Goal: Check status: Check status

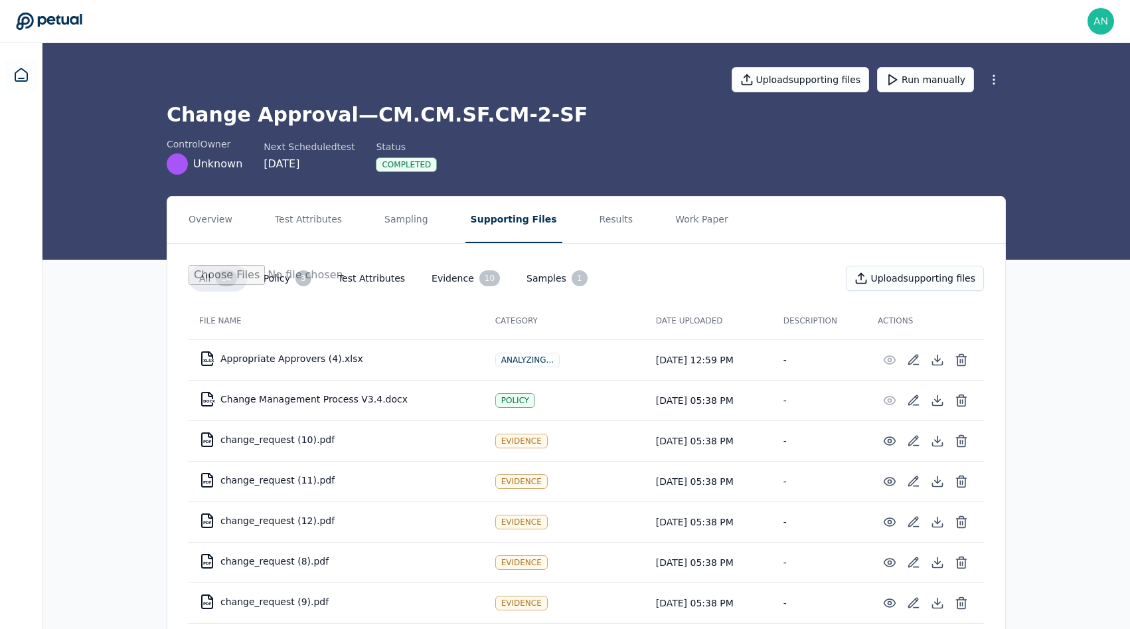
click at [736, 187] on div "Upload supporting files Run manually Change Approval — CM.CM.SF.CM-2-SF control…" at bounding box center [587, 151] width 1088 height 216
click at [936, 72] on button "Run manually" at bounding box center [925, 79] width 97 height 25
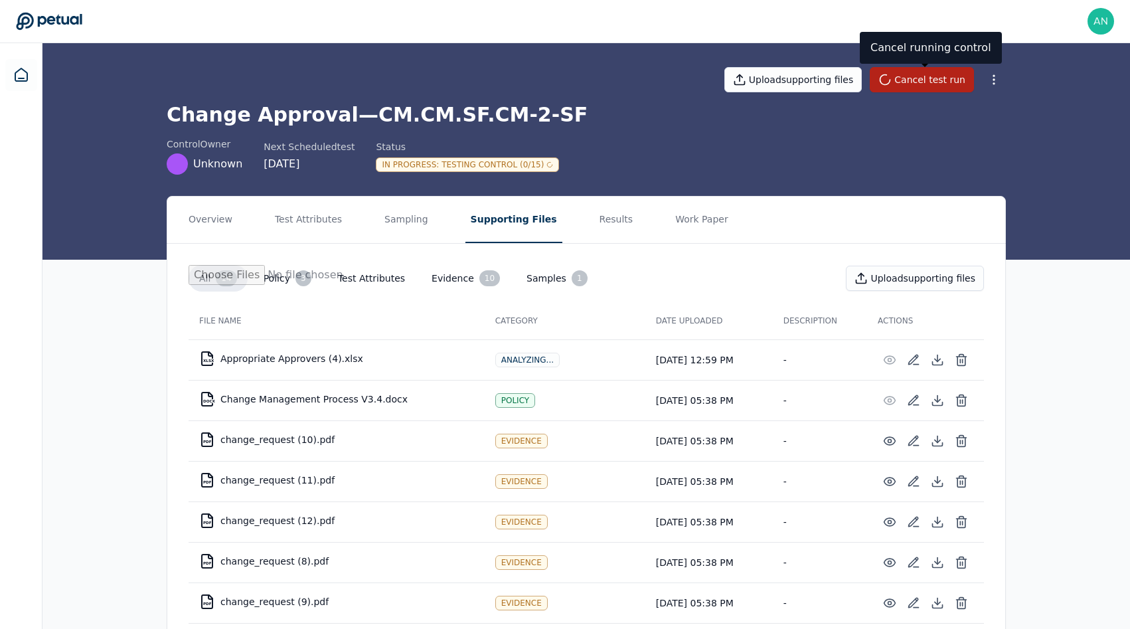
click at [368, 130] on div "Change Approval — CM.CM.SF.CM-2-SF control Owner Unknown Next Scheduled test [D…" at bounding box center [586, 139] width 839 height 72
click at [362, 117] on h1 "Change Approval — CM.CM.SF.CM-2-SF" at bounding box center [586, 115] width 839 height 24
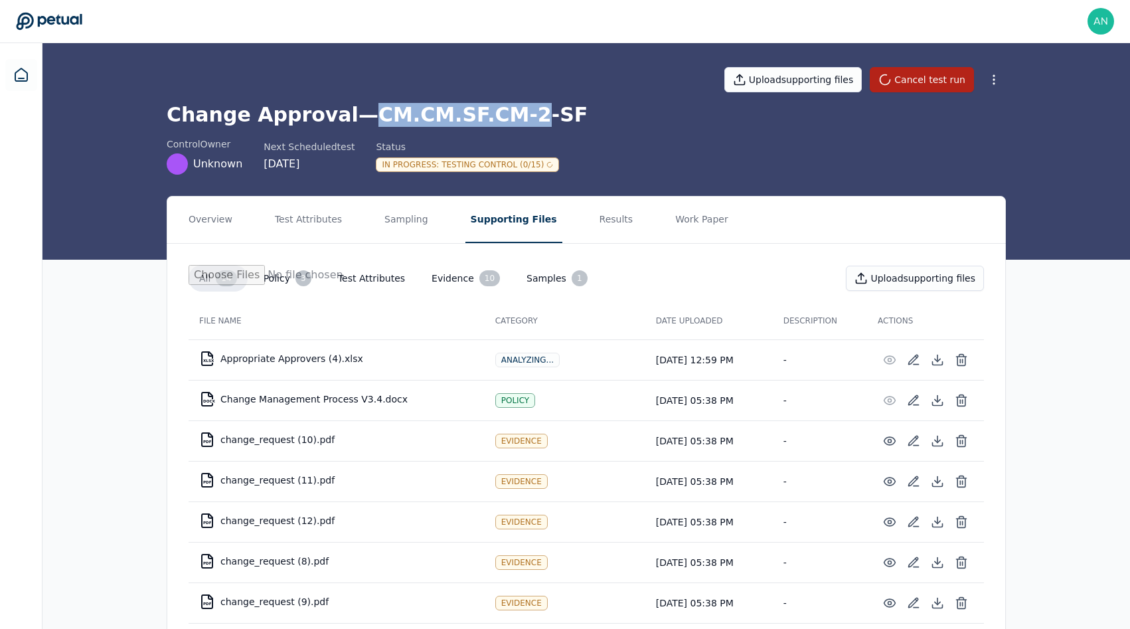
click at [491, 117] on h1 "Change Approval — CM.CM.SF.CM-2-SF" at bounding box center [586, 115] width 839 height 24
click at [502, 118] on h1 "Change Approval — CM.CM.SF.CM-2-SF" at bounding box center [586, 115] width 839 height 24
click at [509, 118] on h1 "Change Approval — CM.CM.SF.CM-2-SF" at bounding box center [586, 115] width 839 height 24
click at [529, 118] on h1 "Change Approval — CM.CM.SF.CM-2-SF" at bounding box center [586, 115] width 839 height 24
copy h1 "CM.CM.SF.CM-2-SF"
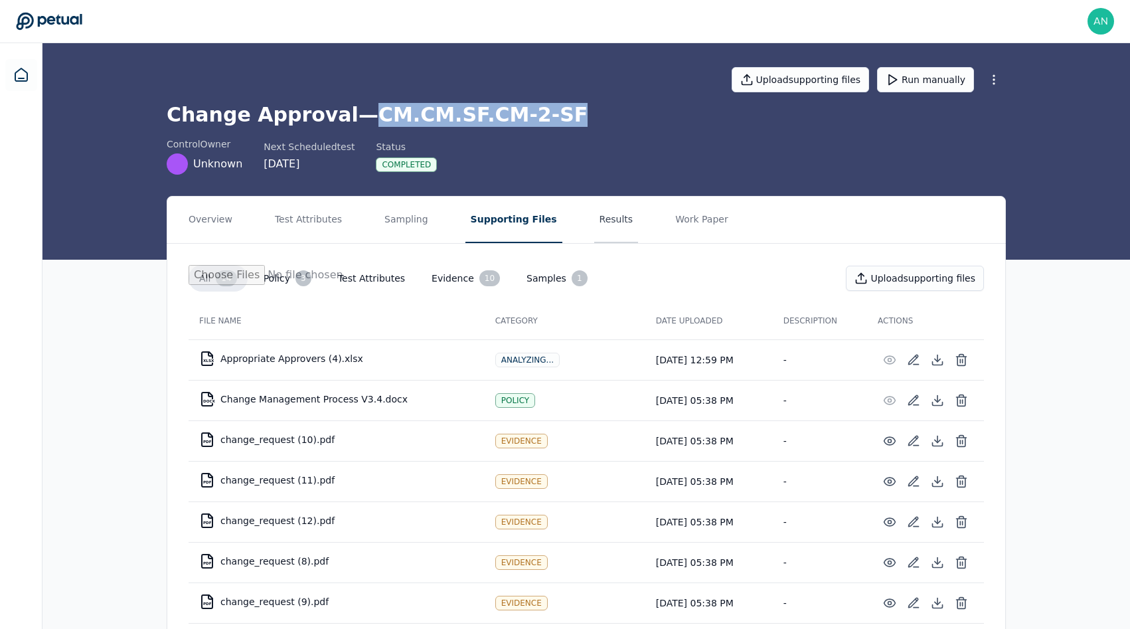
click at [596, 207] on button "Results" at bounding box center [616, 220] width 44 height 46
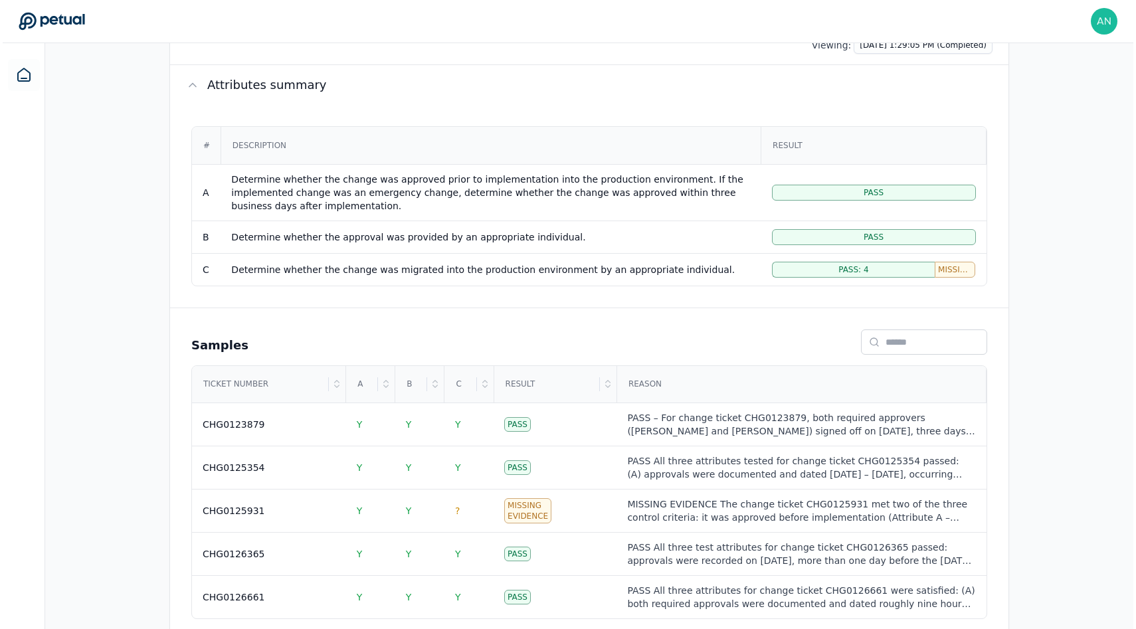
scroll to position [251, 0]
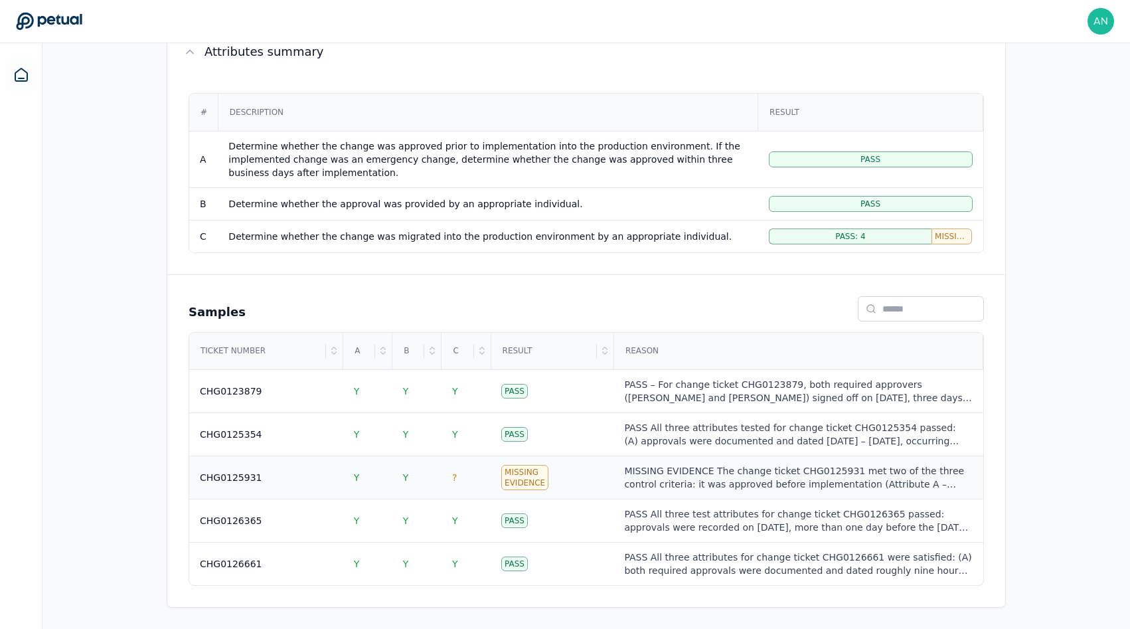
click at [302, 490] on td "CHG0125931" at bounding box center [266, 477] width 154 height 43
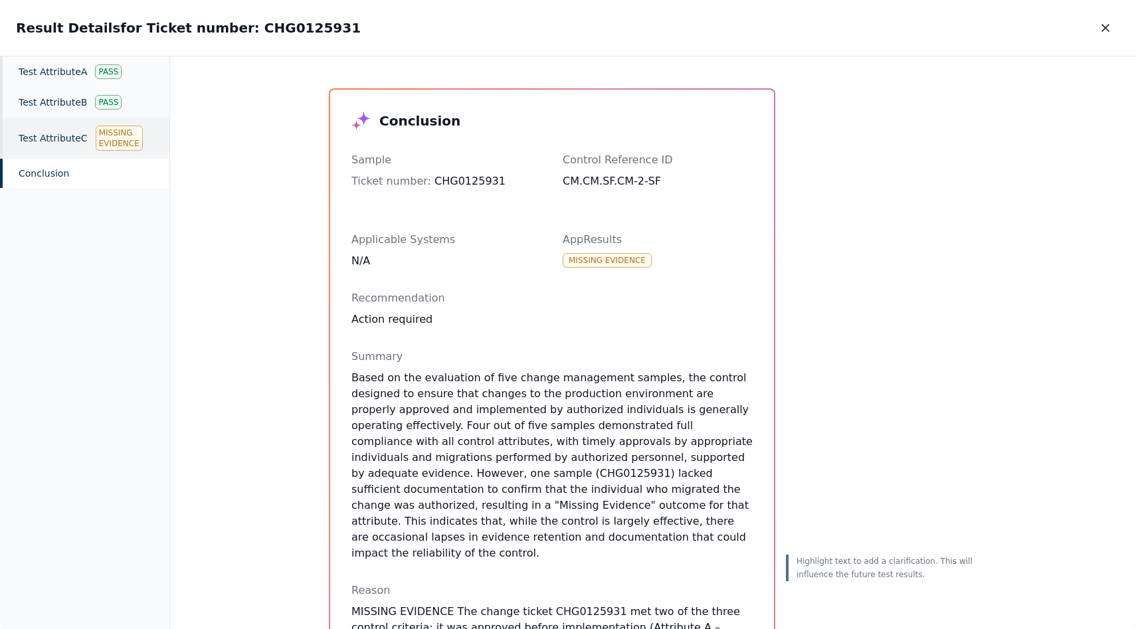
click at [66, 128] on div "Test Attribute C Missing Evidence" at bounding box center [84, 138] width 169 height 41
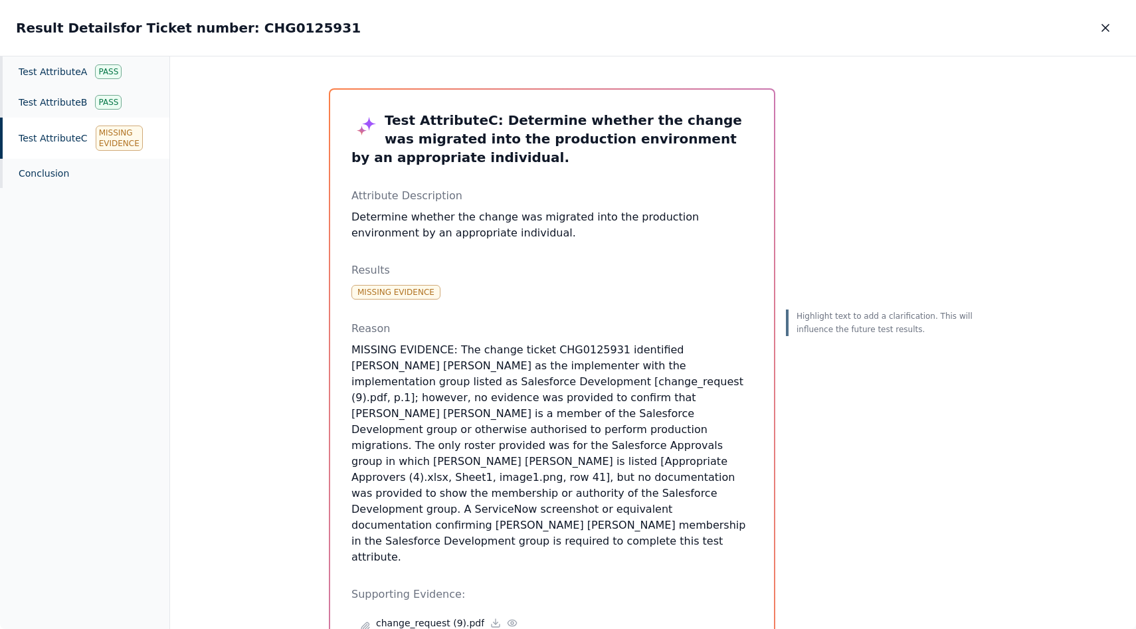
click at [553, 424] on p "MISSING EVIDENCE: The change ticket CHG0125931 identified [PERSON_NAME] [PERSON…" at bounding box center [551, 453] width 401 height 223
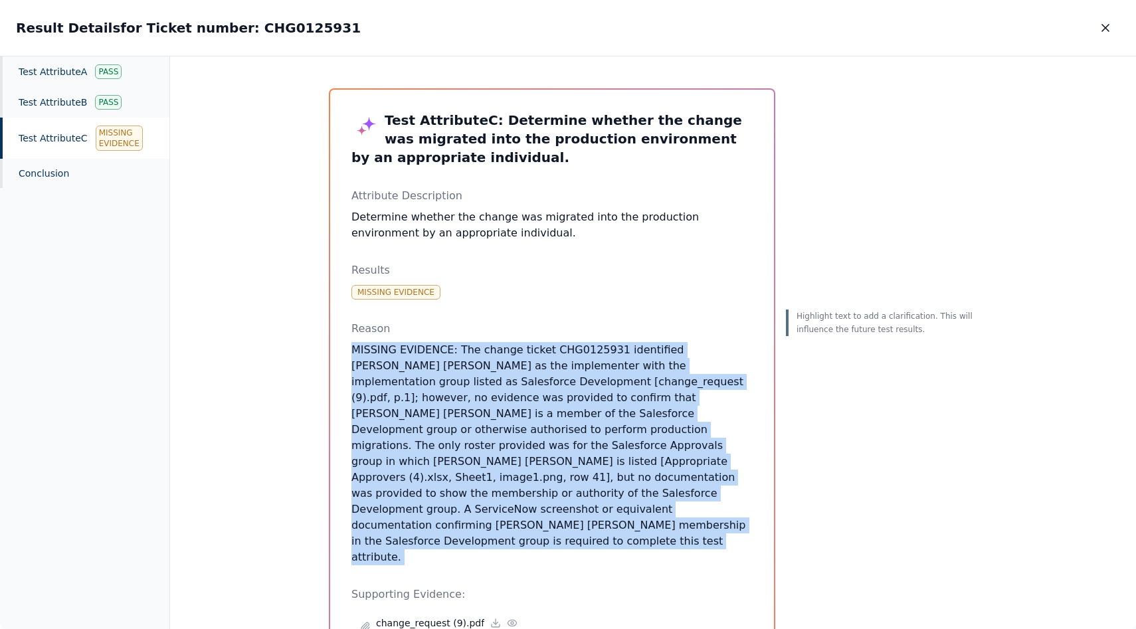
click at [553, 424] on p "MISSING EVIDENCE: The change ticket CHG0125931 identified [PERSON_NAME] [PERSON…" at bounding box center [551, 453] width 401 height 223
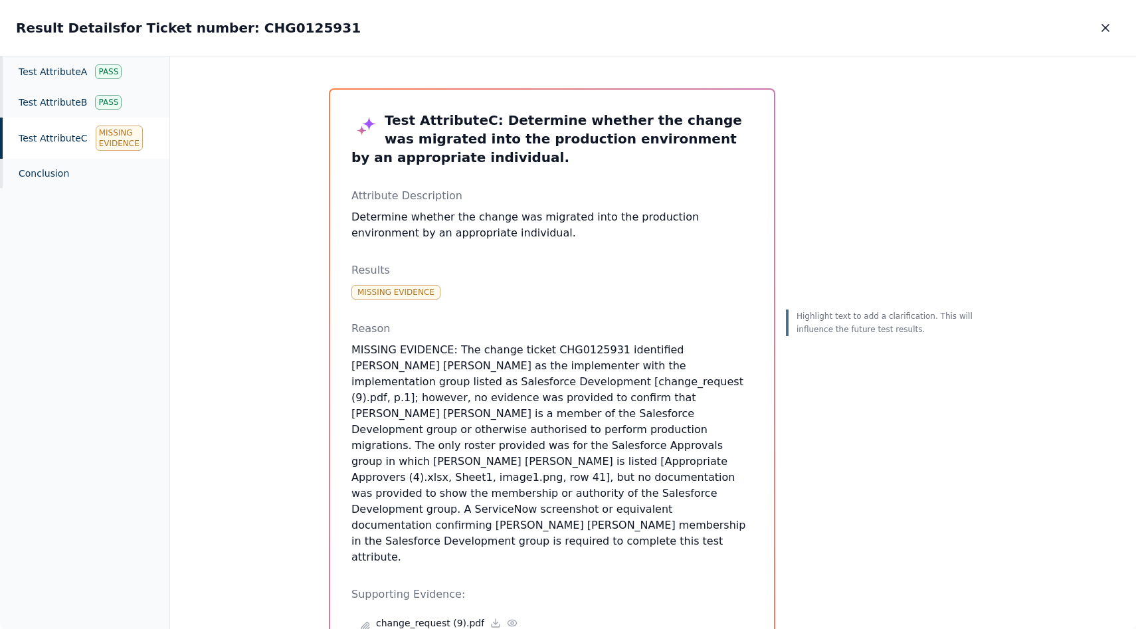
click at [254, 27] on h2 "Result Details for Ticket number: CHG0125931" at bounding box center [188, 28] width 345 height 19
copy h2 "CHG0125931"
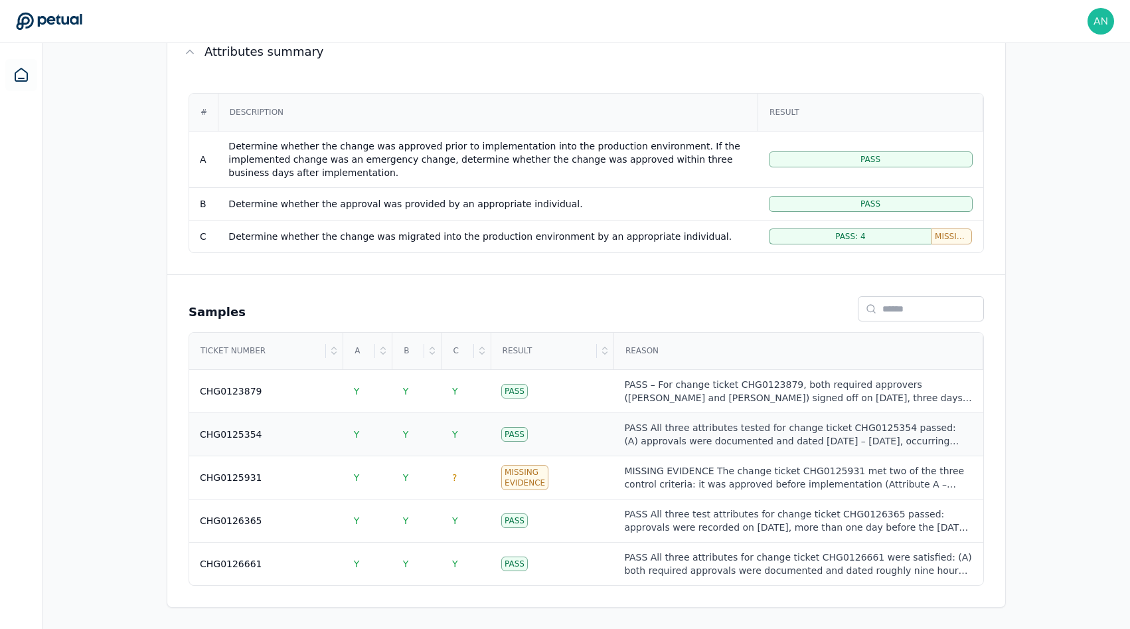
click at [266, 440] on div "CHG0125354" at bounding box center [266, 434] width 133 height 13
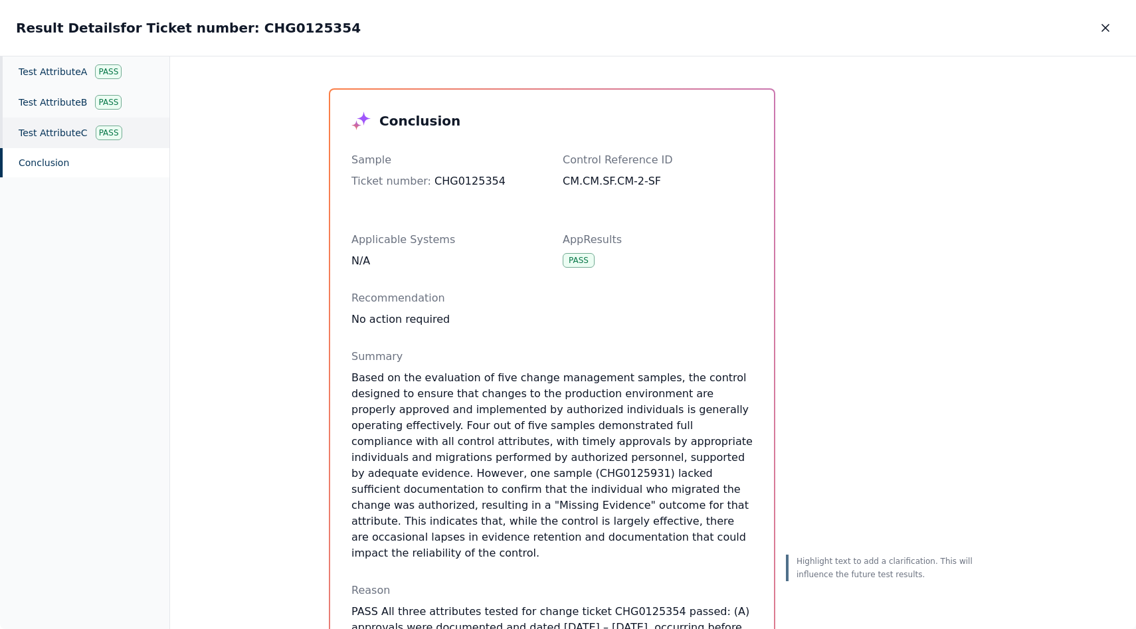
click at [71, 128] on div "Test Attribute C Pass" at bounding box center [84, 133] width 169 height 31
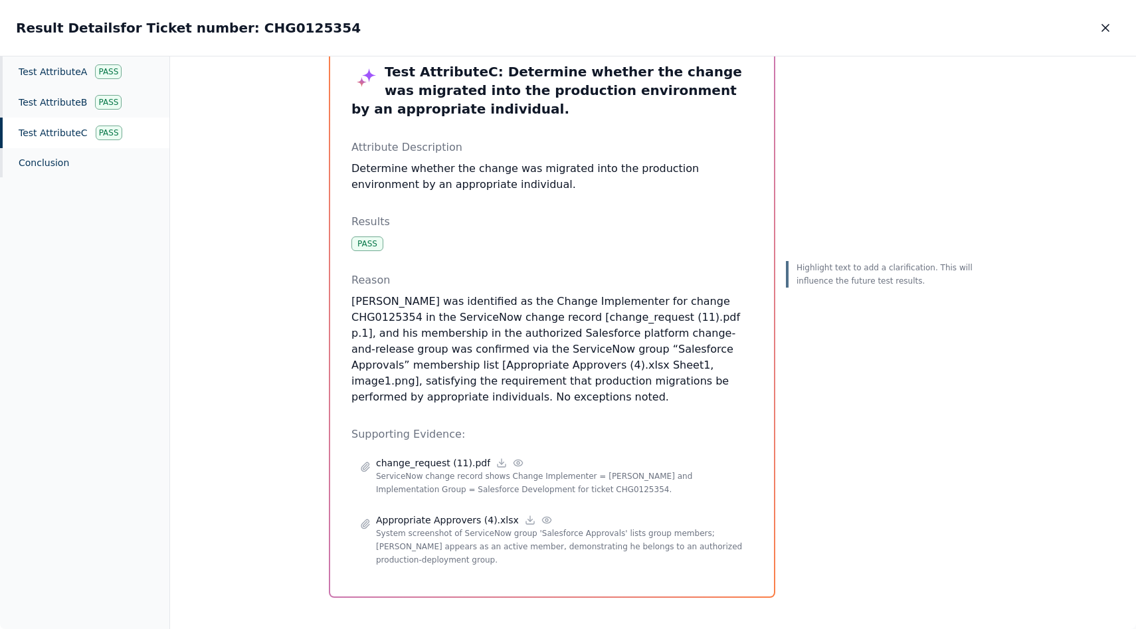
scroll to position [54, 0]
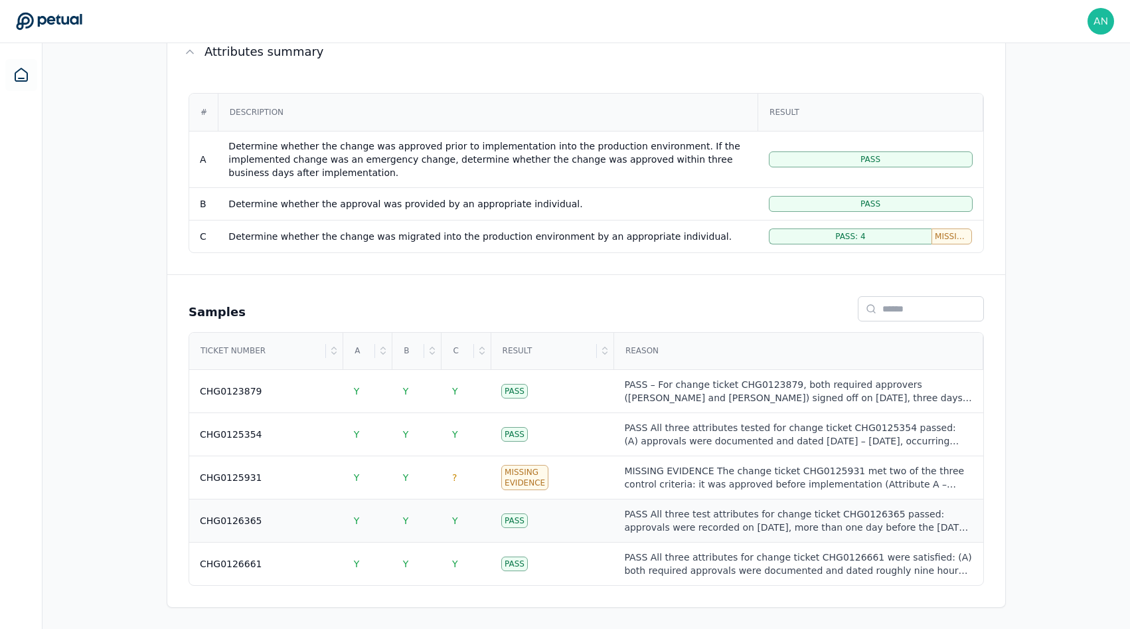
click at [274, 523] on div "CHG0126365" at bounding box center [266, 520] width 133 height 13
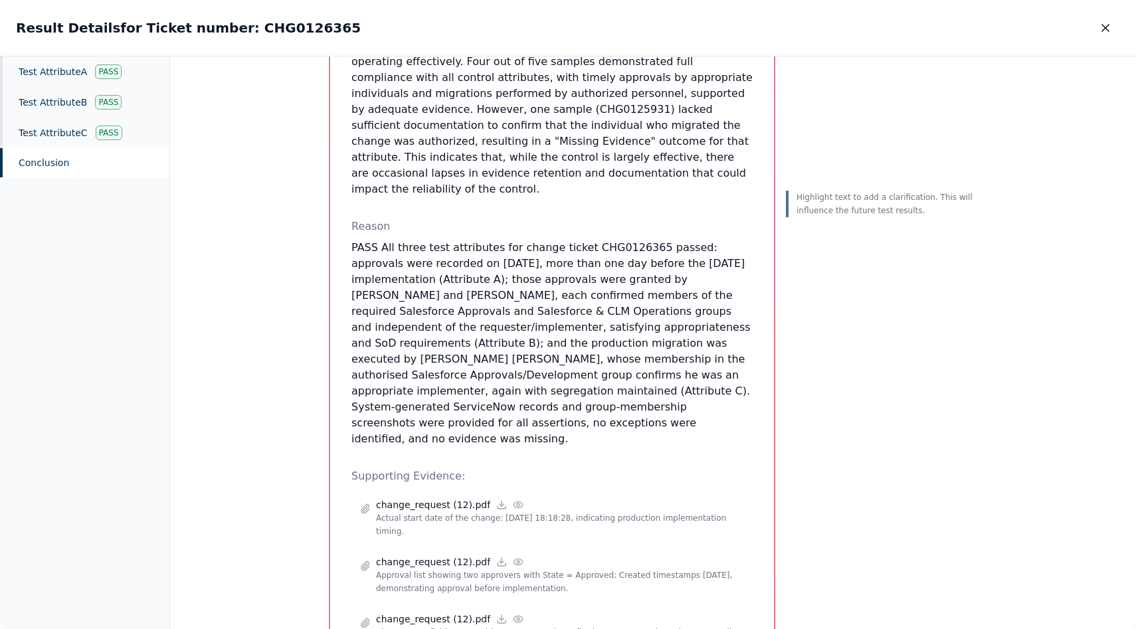
scroll to position [389, 0]
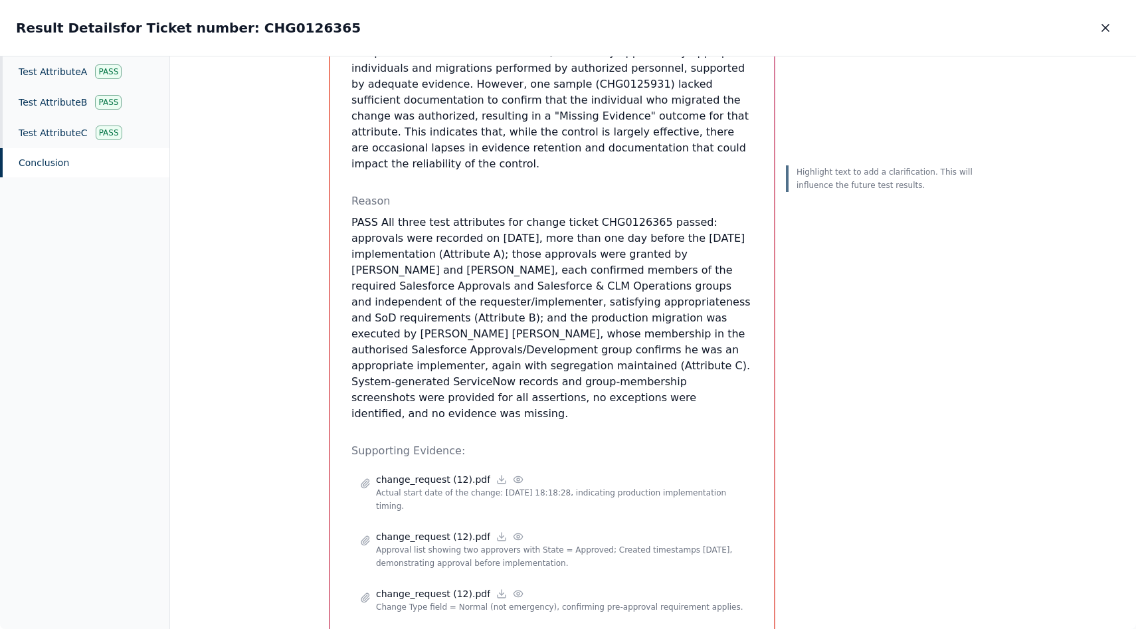
click at [138, 148] on div "Conclusion" at bounding box center [84, 162] width 169 height 29
click at [125, 129] on div "Test Attribute C Pass" at bounding box center [84, 133] width 169 height 31
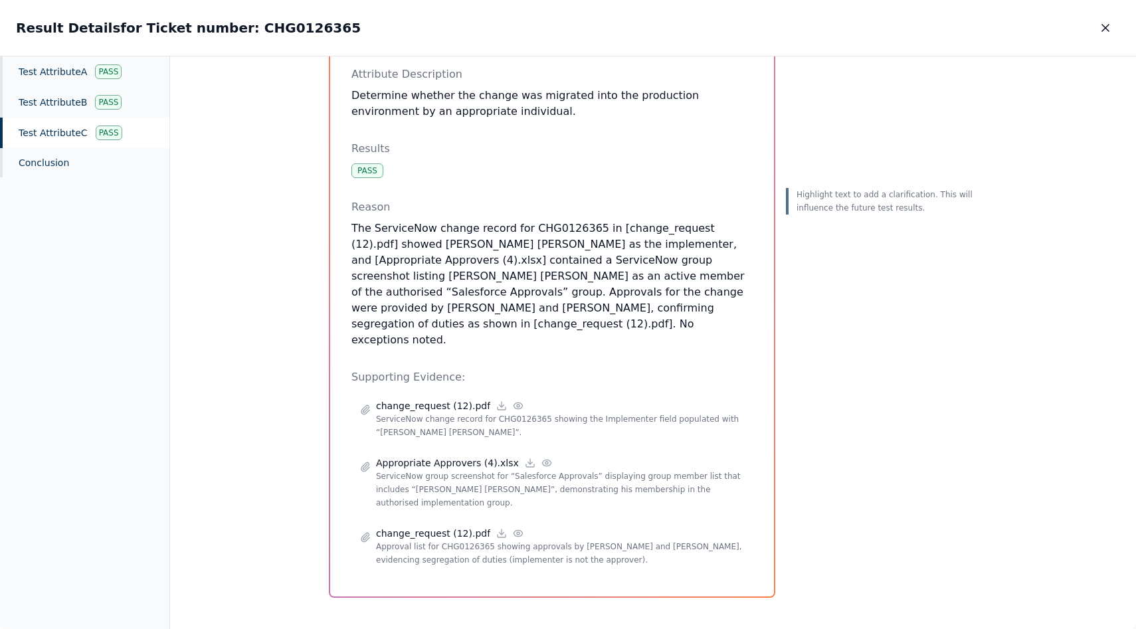
scroll to position [95, 0]
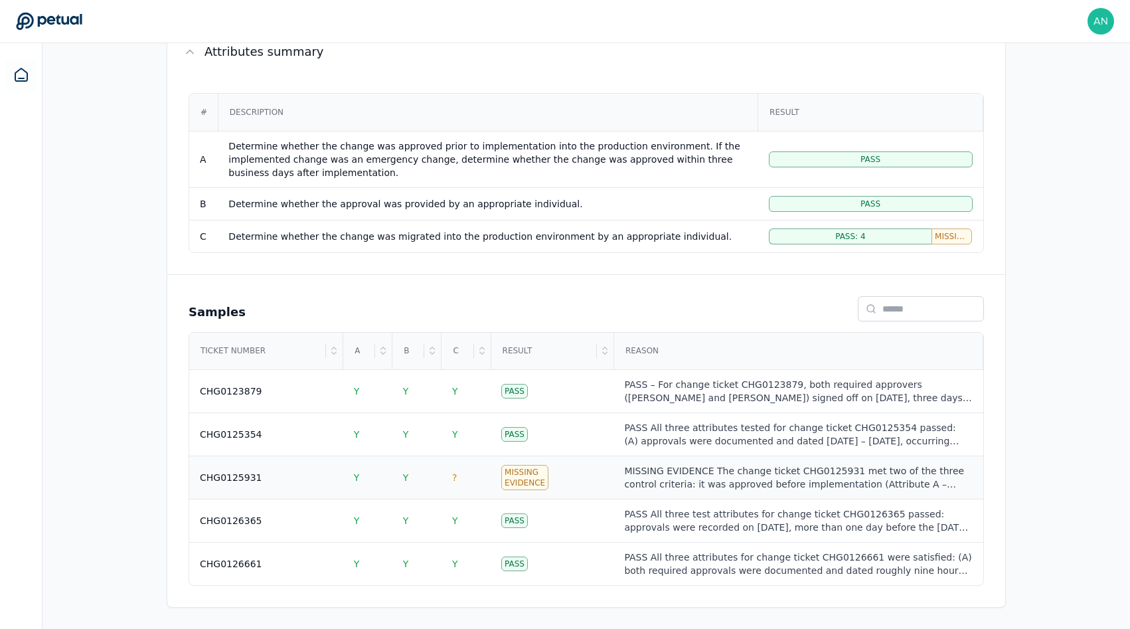
click at [258, 497] on td "CHG0125931" at bounding box center [266, 477] width 154 height 43
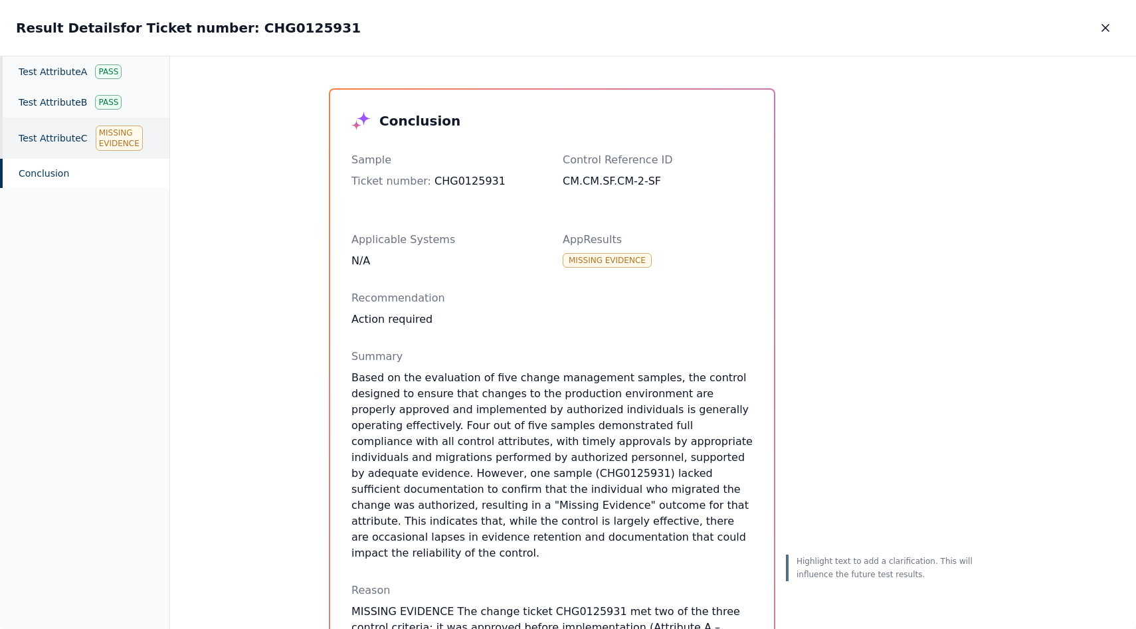
click at [74, 142] on div "Test Attribute C Missing Evidence" at bounding box center [84, 138] width 169 height 41
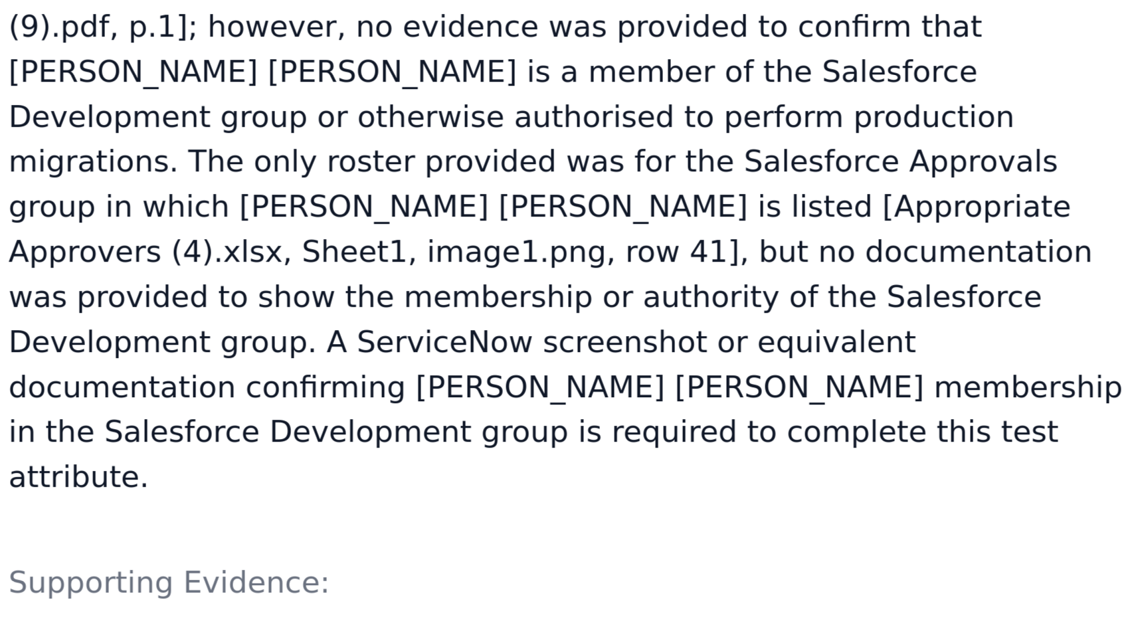
scroll to position [251, 0]
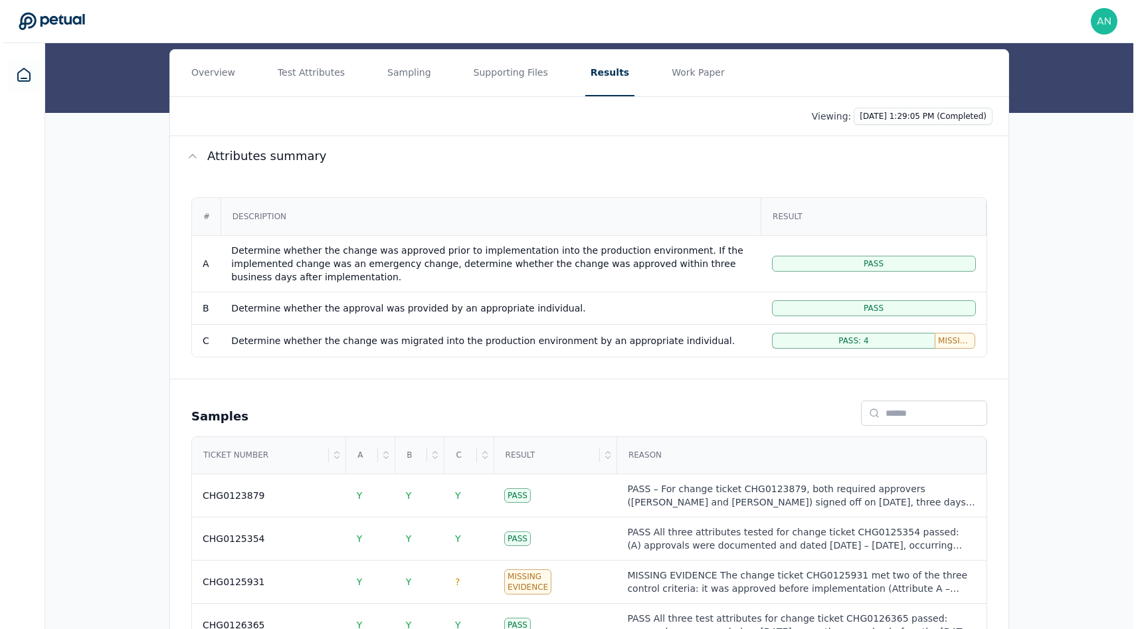
scroll to position [251, 0]
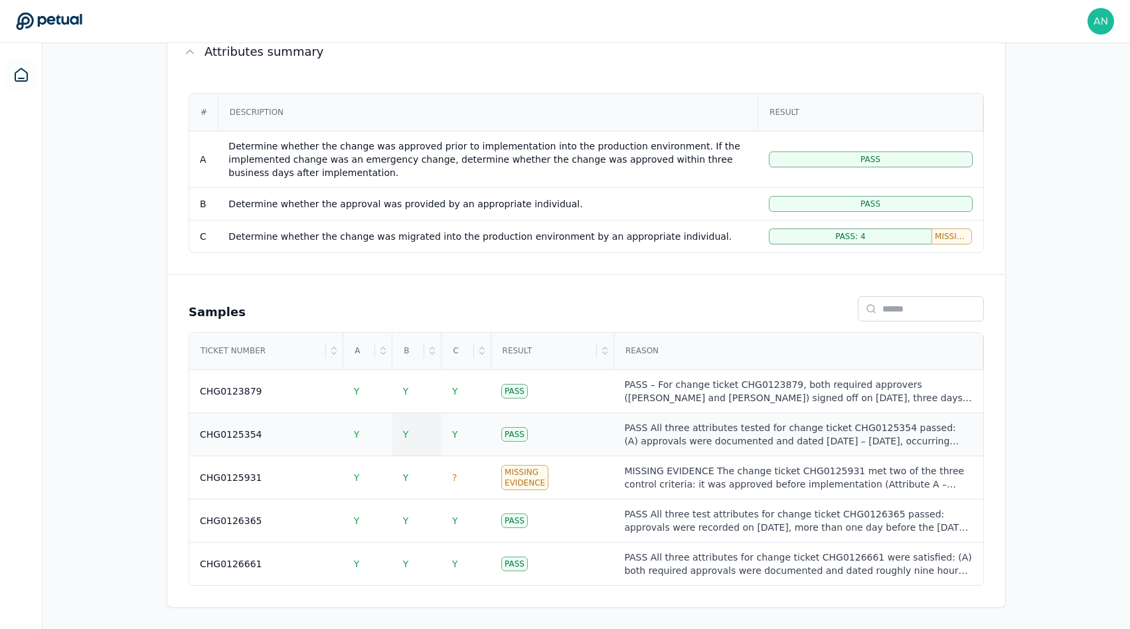
click at [393, 428] on td "Y" at bounding box center [416, 434] width 49 height 43
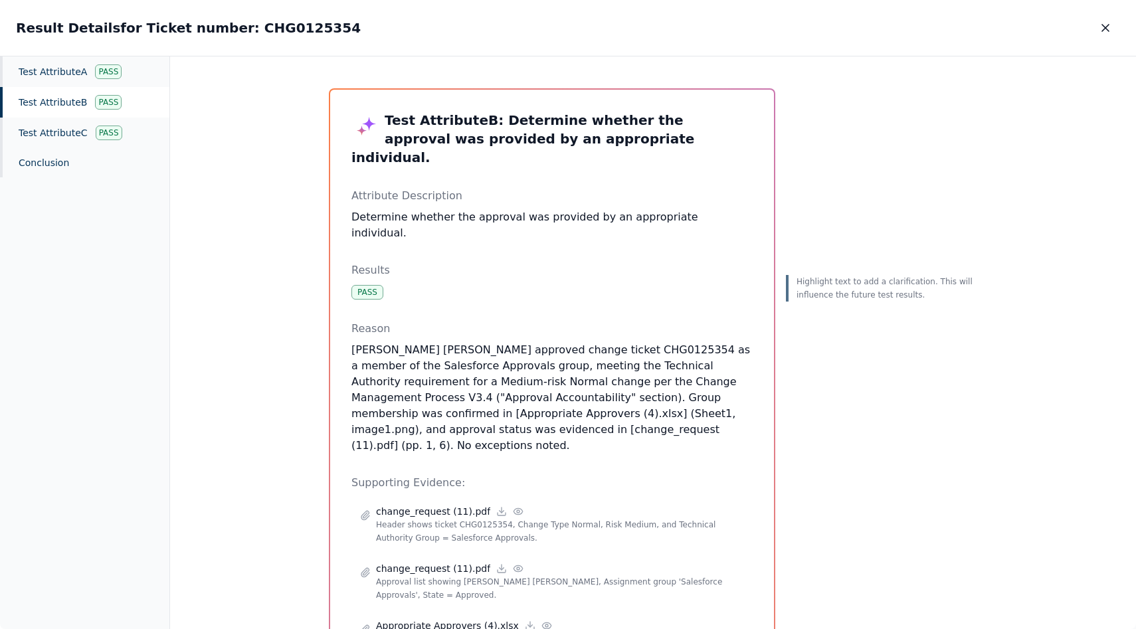
click at [251, 337] on div "Test Attribute B : Determine whether the approval was provided by an appropriat…" at bounding box center [653, 342] width 966 height 573
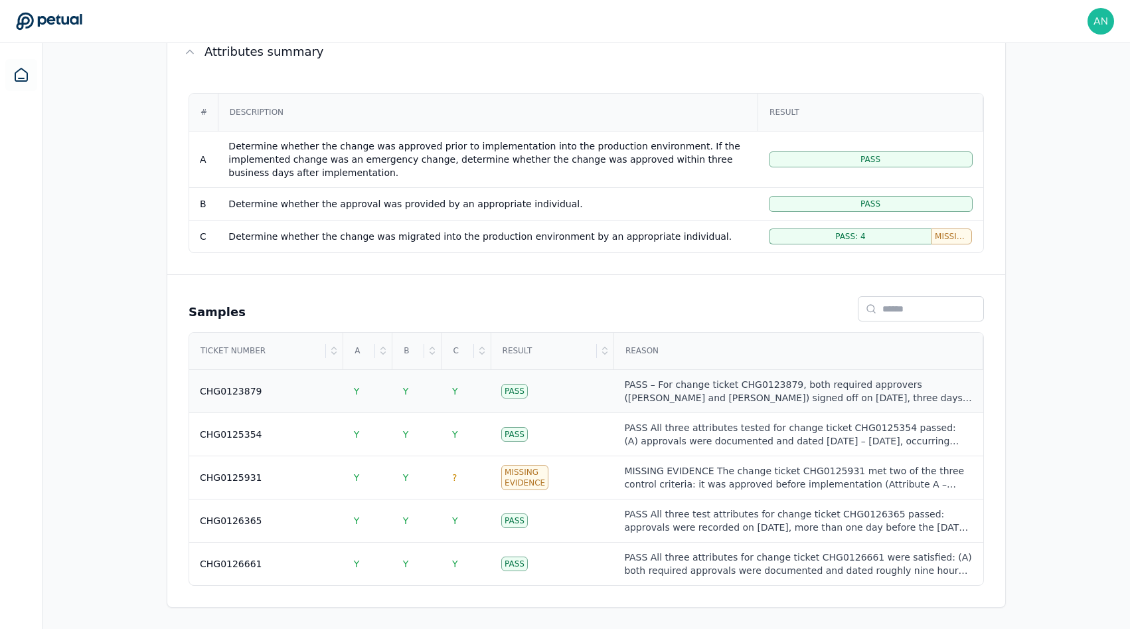
click at [338, 387] on td "CHG0123879" at bounding box center [266, 391] width 154 height 43
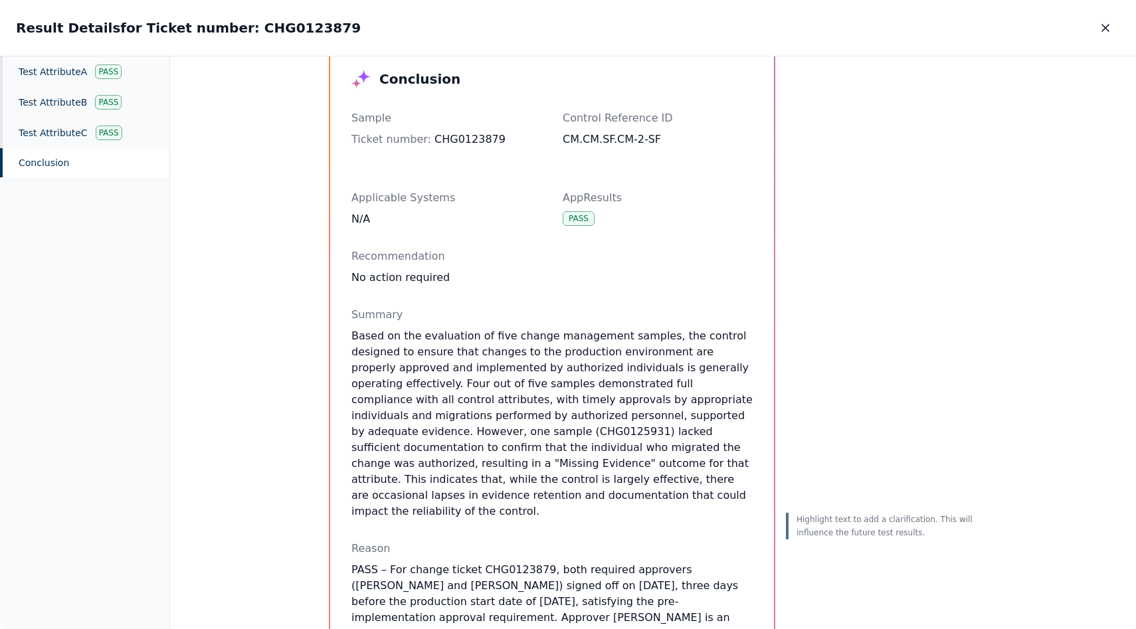
scroll to position [62, 0]
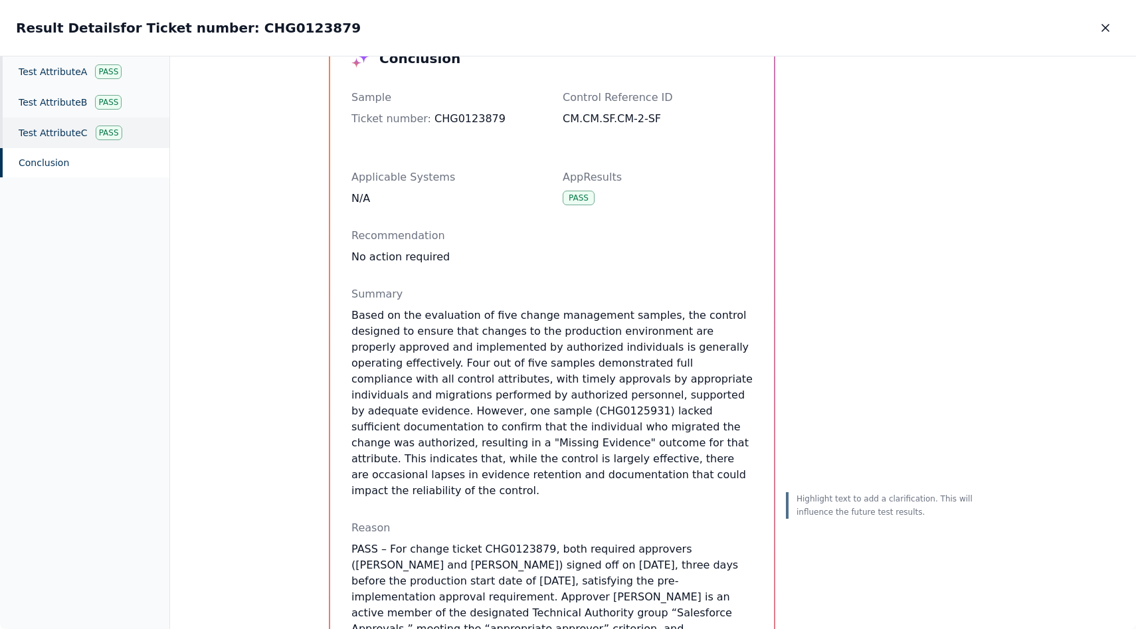
click at [120, 140] on div "Test Attribute C Pass" at bounding box center [84, 133] width 169 height 31
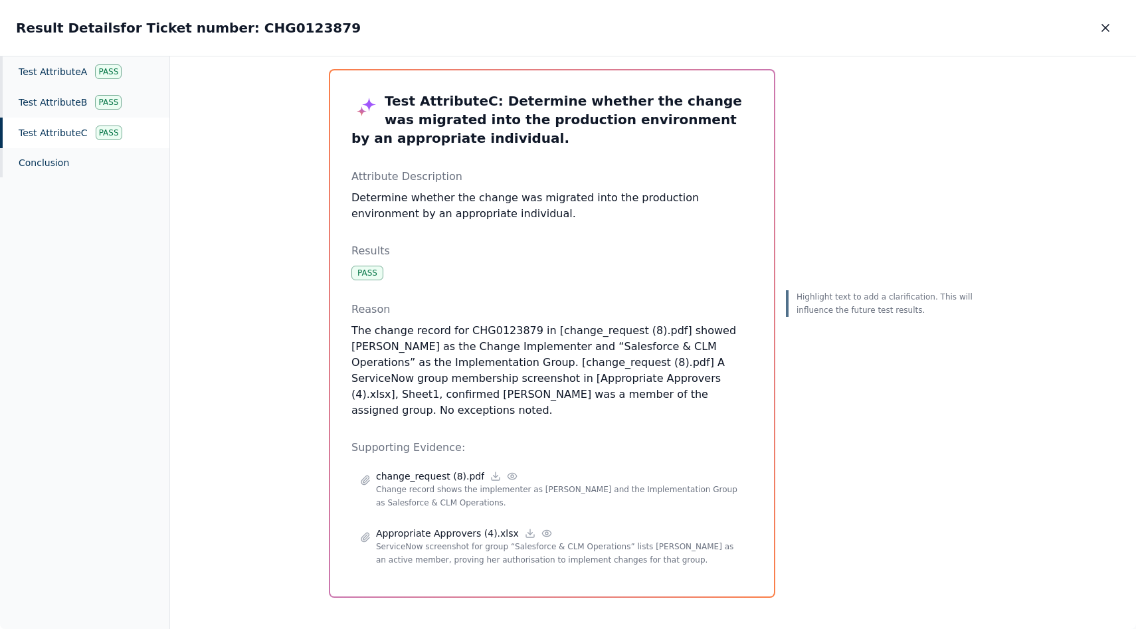
scroll to position [9, 0]
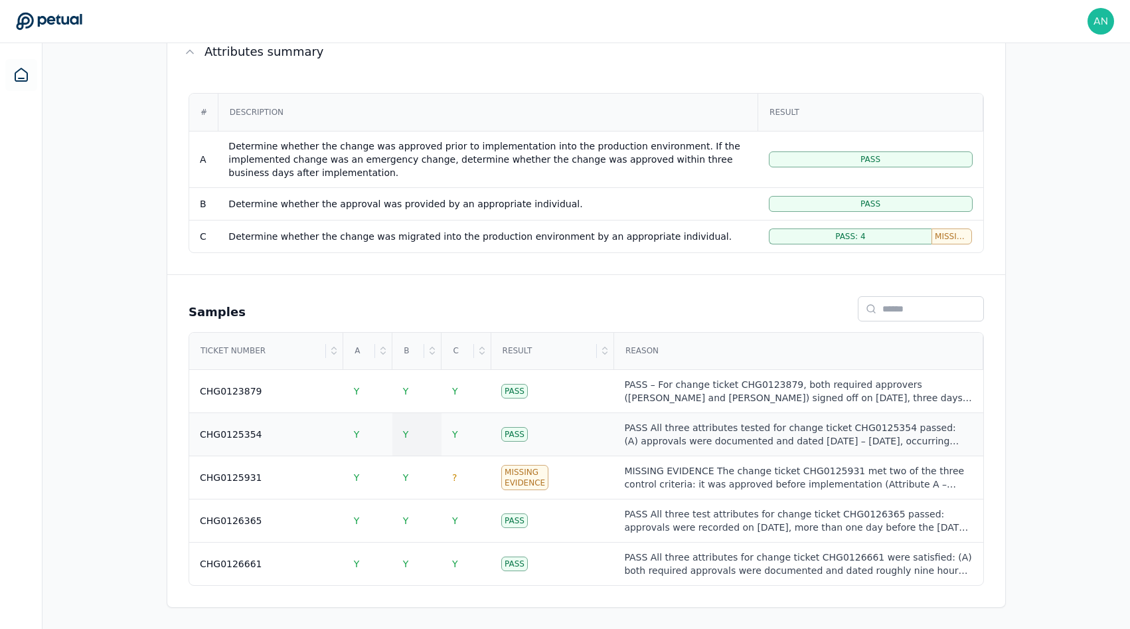
click at [411, 427] on td "Y" at bounding box center [416, 434] width 49 height 43
click at [445, 444] on td "Y" at bounding box center [466, 434] width 49 height 43
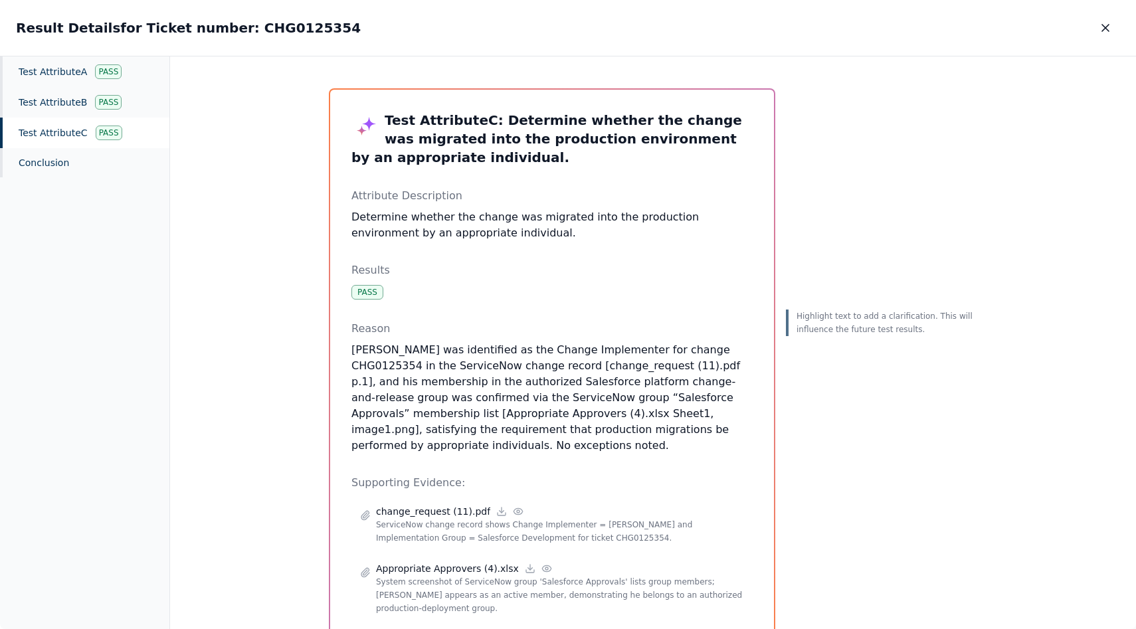
click at [499, 430] on p "[PERSON_NAME] was identified as the Change Implementer for change CHG0125354 in…" at bounding box center [551, 398] width 401 height 112
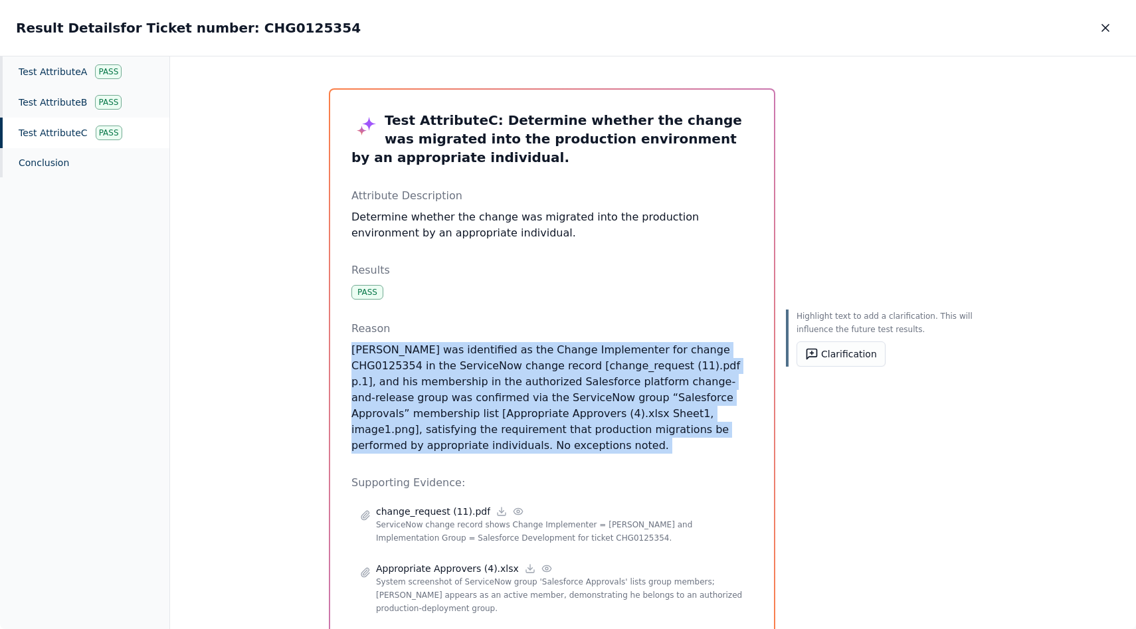
click at [499, 430] on p "[PERSON_NAME] was identified as the Change Implementer for change CHG0125354 in…" at bounding box center [551, 398] width 401 height 112
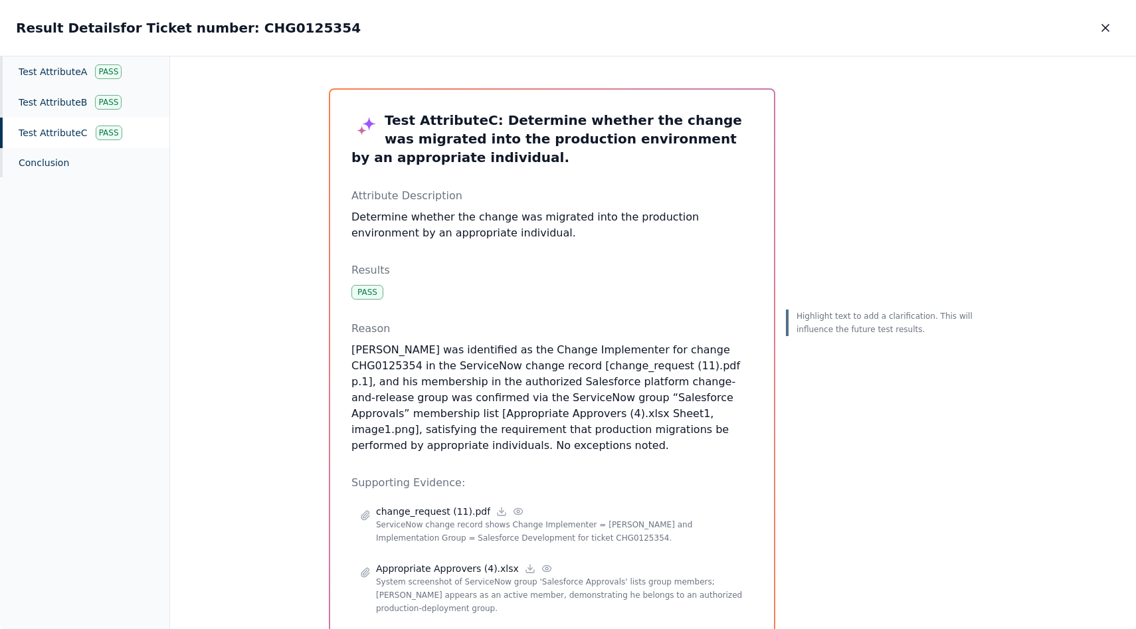
click at [267, 30] on h2 "Result Details for Ticket number: CHG0125354" at bounding box center [188, 28] width 345 height 19
copy h2 "CHG0125354"
click at [57, 81] on div "Test Attribute A Pass" at bounding box center [84, 71] width 169 height 31
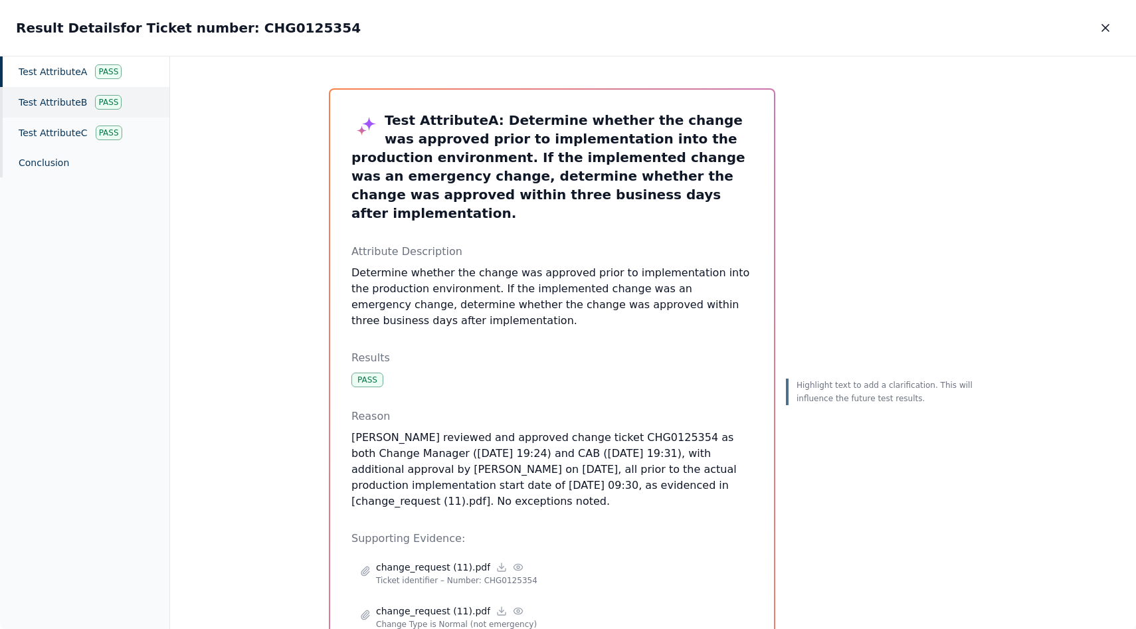
click at [66, 104] on div "Test Attribute B Pass" at bounding box center [84, 102] width 169 height 31
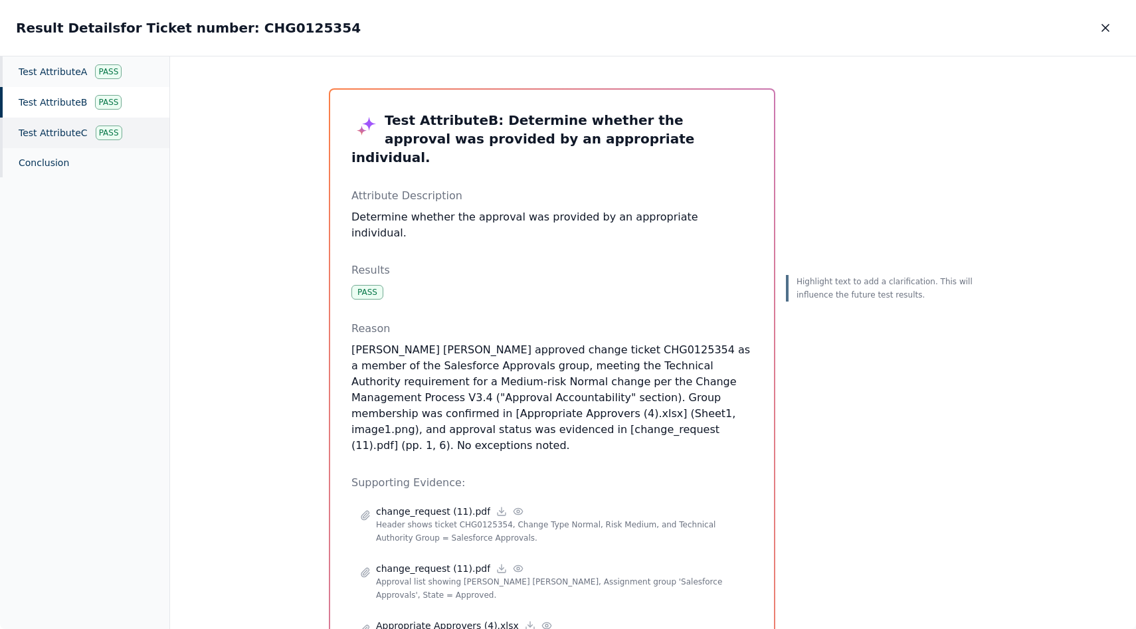
click at [70, 128] on div "Test Attribute C Pass" at bounding box center [84, 133] width 169 height 31
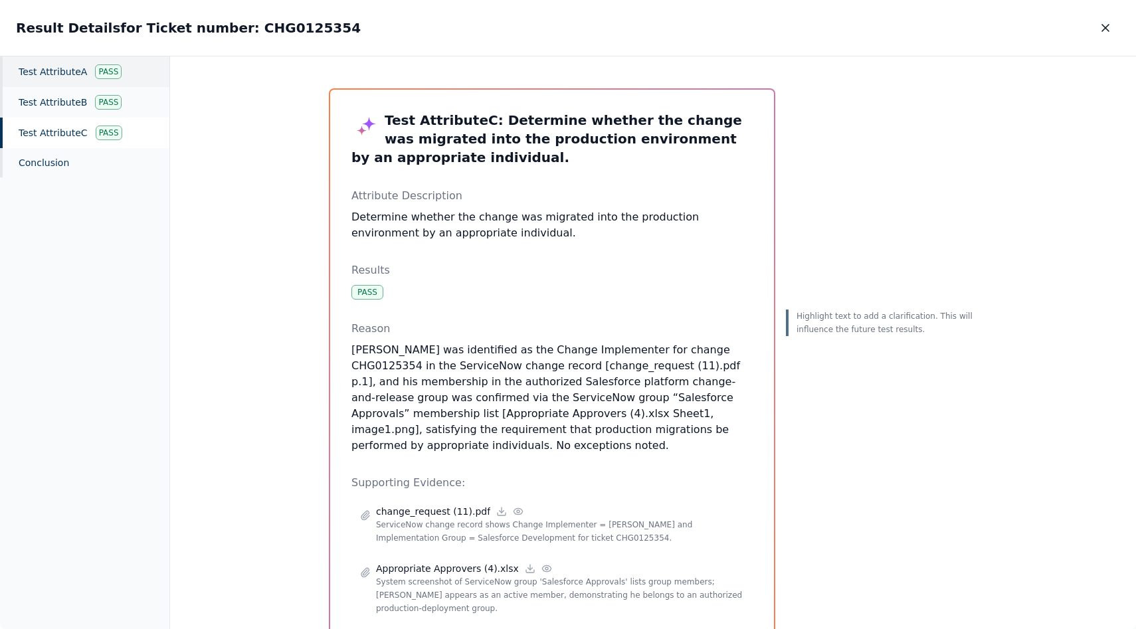
click at [71, 84] on div "Test Attribute A Pass" at bounding box center [84, 71] width 169 height 31
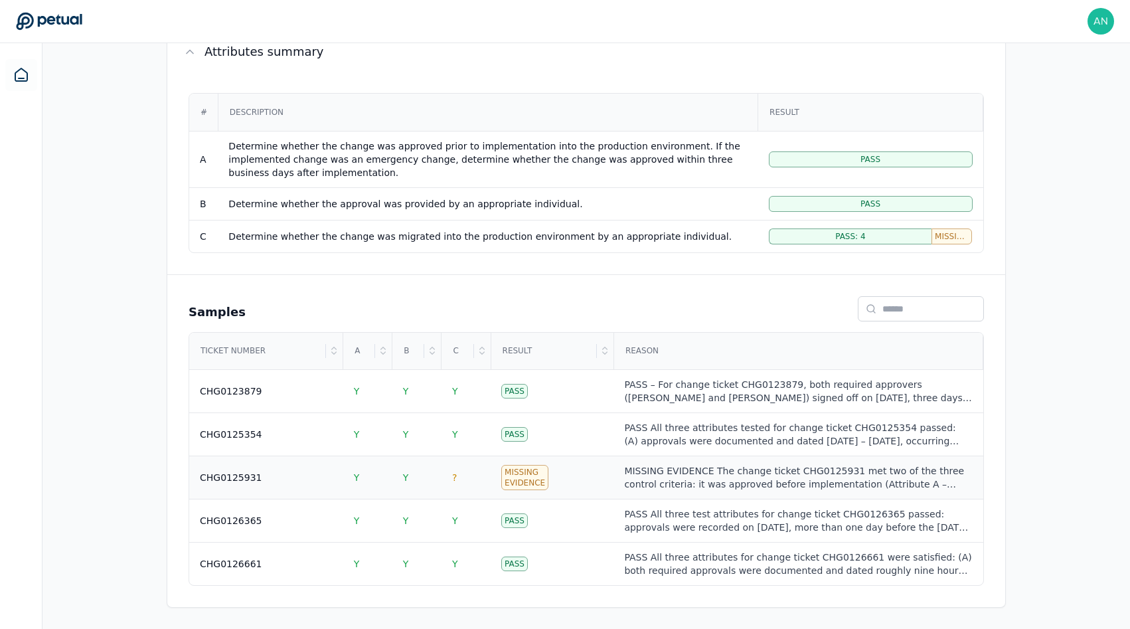
click at [253, 460] on td "CHG0125931" at bounding box center [266, 477] width 154 height 43
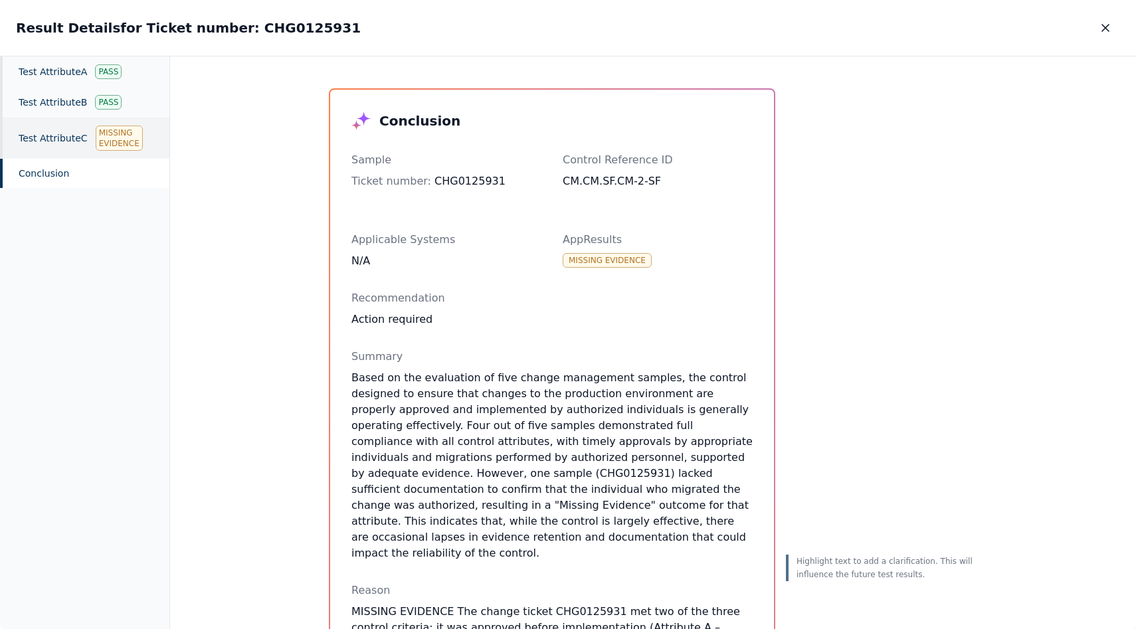
click at [78, 129] on div "Test Attribute C Missing Evidence" at bounding box center [84, 138] width 169 height 41
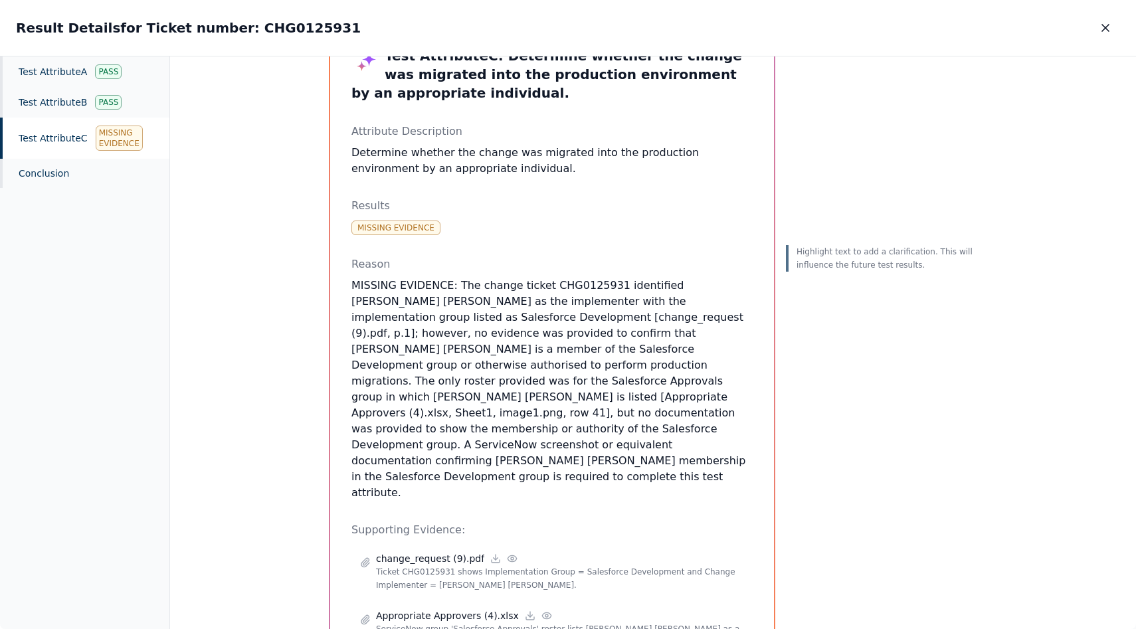
scroll to position [66, 0]
click at [74, 163] on div "Conclusion" at bounding box center [84, 173] width 169 height 29
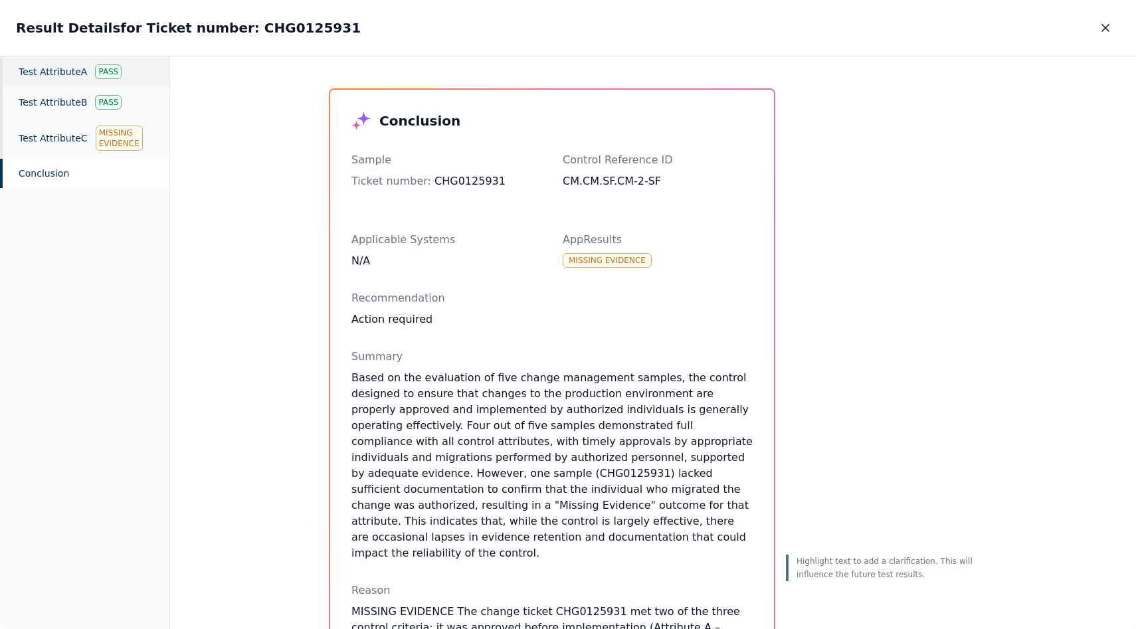
click at [38, 82] on div "Test Attribute A Pass" at bounding box center [84, 71] width 169 height 31
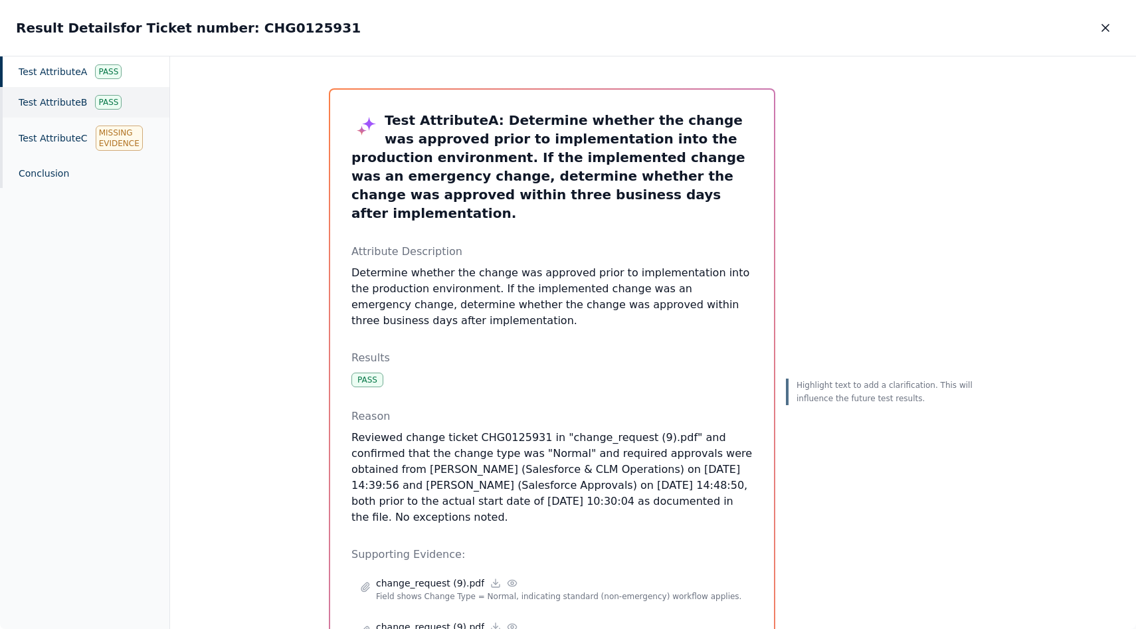
click at [43, 97] on div "Test Attribute B Pass" at bounding box center [84, 102] width 169 height 31
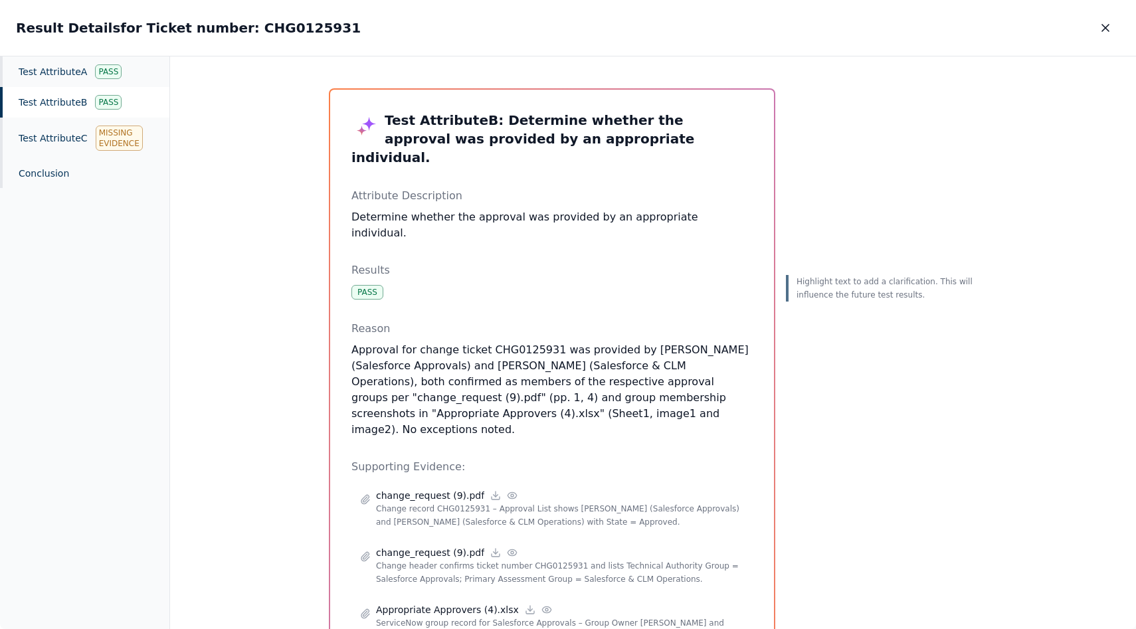
click at [54, 116] on div "Test Attribute B Pass" at bounding box center [84, 102] width 169 height 31
click at [58, 126] on div "Test Attribute C Missing Evidence" at bounding box center [84, 138] width 169 height 41
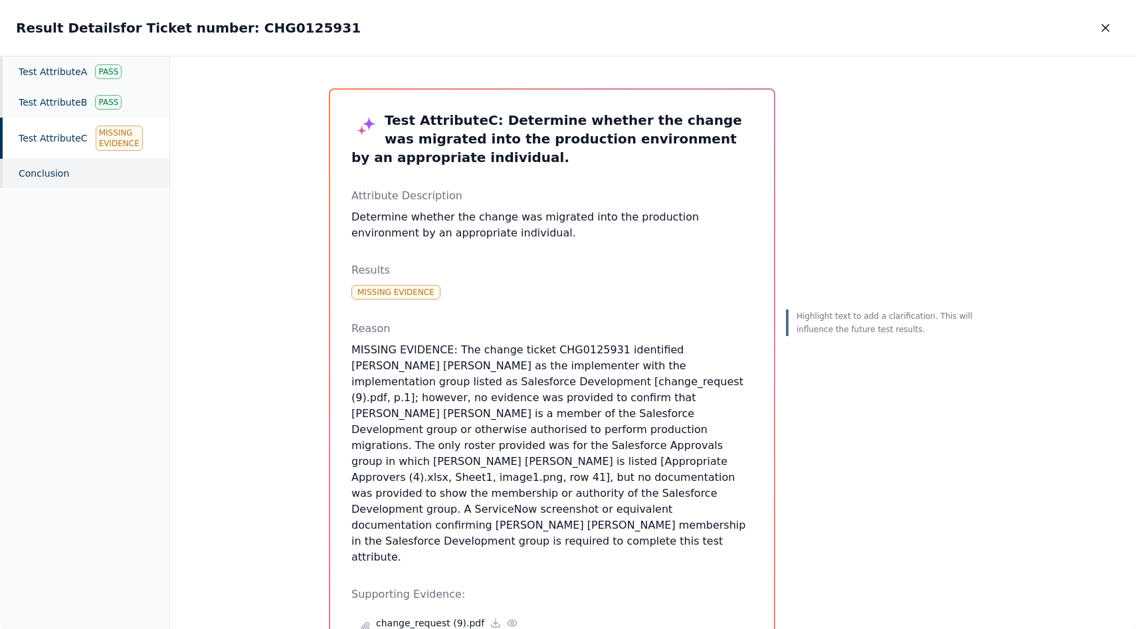
click at [50, 171] on div "Conclusion" at bounding box center [84, 173] width 169 height 29
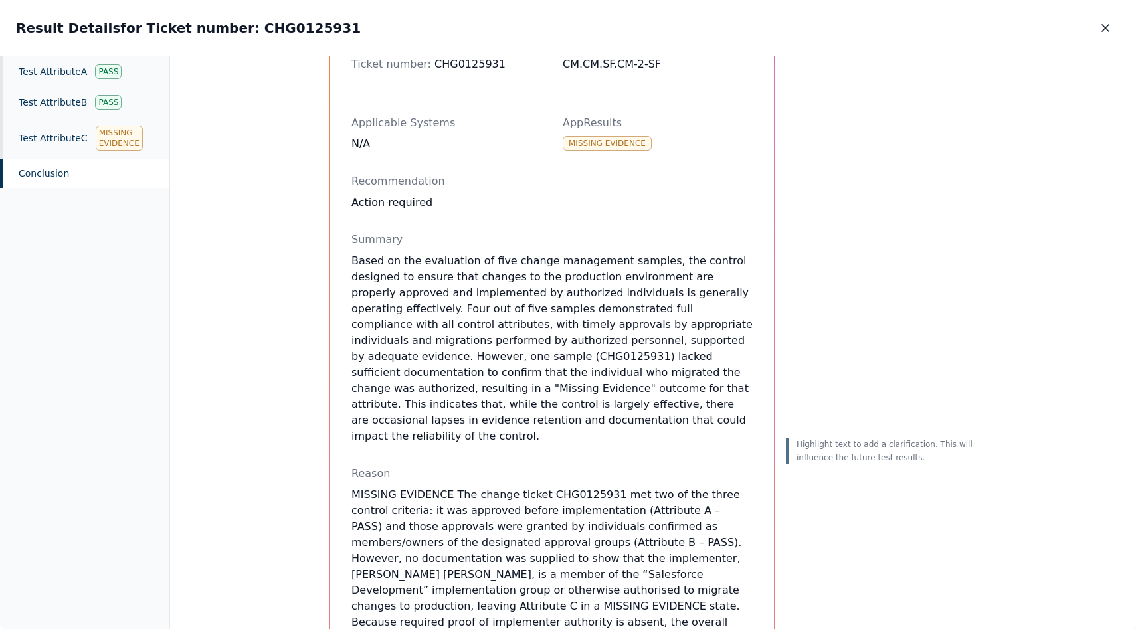
scroll to position [122, 0]
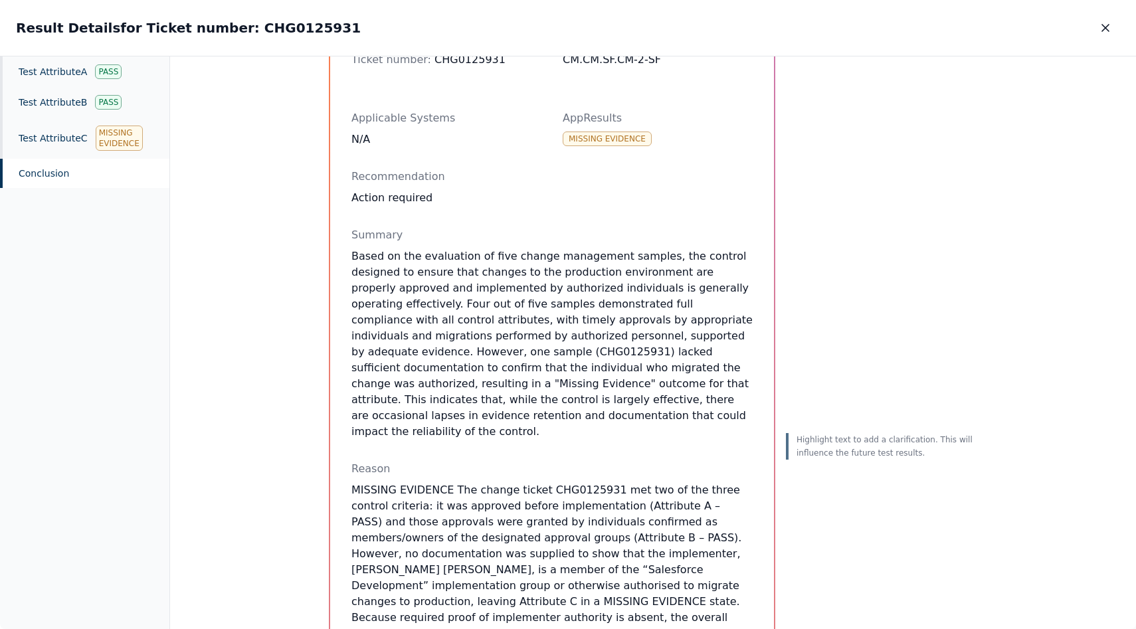
click at [501, 331] on p "Based on the evaluation of five change management samples, the control designed…" at bounding box center [551, 343] width 401 height 191
